Goal: Task Accomplishment & Management: Use online tool/utility

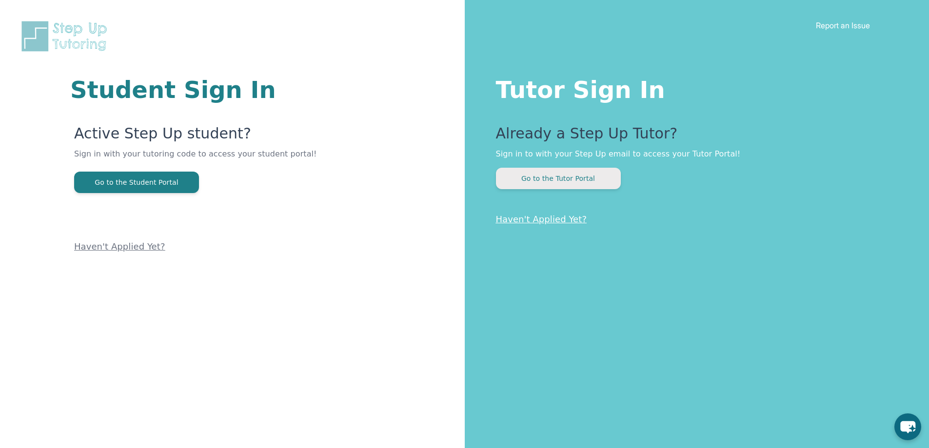
click at [540, 183] on button "Go to the Tutor Portal" at bounding box center [558, 178] width 125 height 21
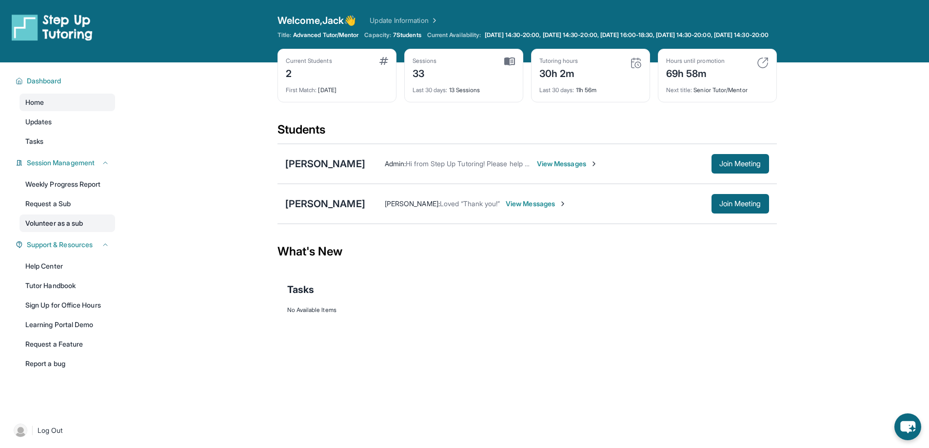
click at [66, 224] on link "Volunteer as a sub" at bounding box center [68, 224] width 96 height 18
